Goal: Check status: Verify the current state of an ongoing process or item

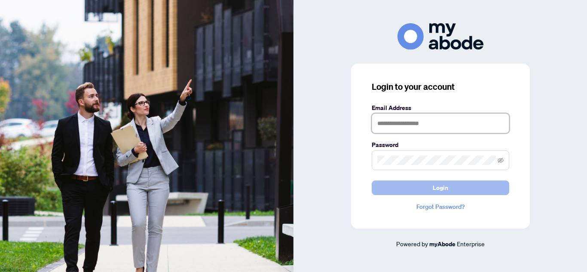
type input "**********"
click at [443, 185] on span "Login" at bounding box center [440, 188] width 15 height 14
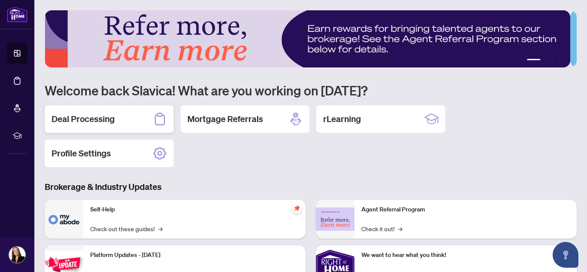
click at [92, 117] on h2 "Deal Processing" at bounding box center [83, 119] width 63 height 12
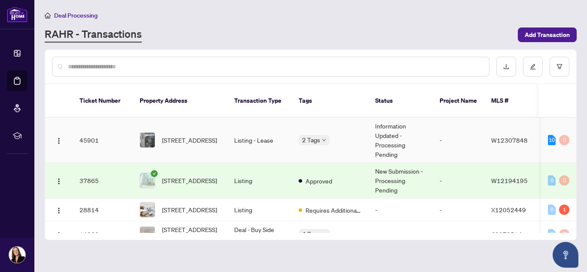
click at [392, 123] on td "Information Updated - Processing Pending" at bounding box center [401, 140] width 65 height 45
